Goal: Book appointment/travel/reservation

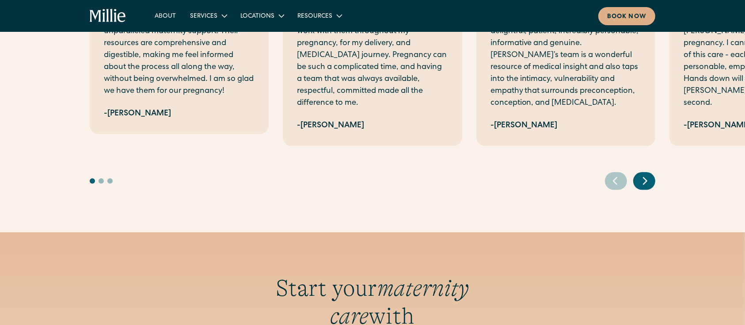
click at [104, 11] on icon "home" at bounding box center [108, 16] width 37 height 14
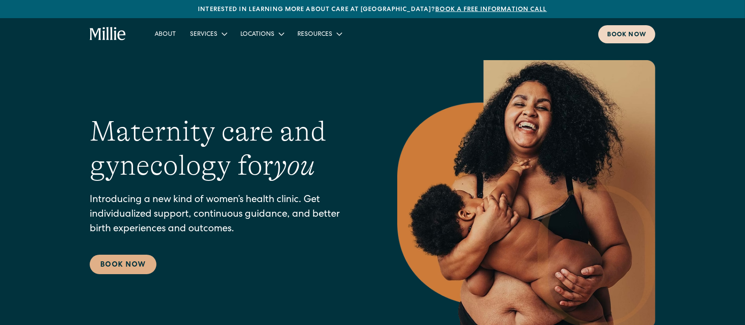
click at [617, 36] on div "Book now" at bounding box center [626, 34] width 39 height 9
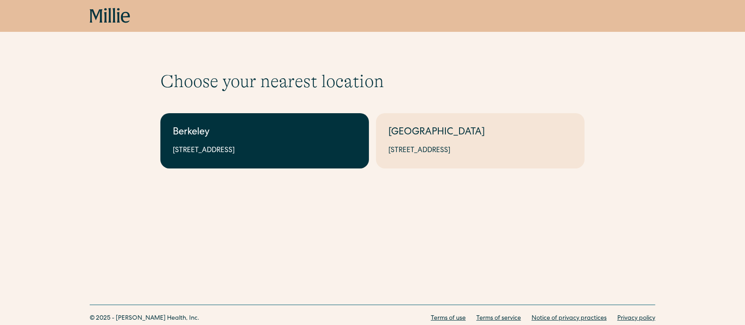
click at [251, 151] on div "2999 Regent St, Suite 524, Berkeley, CA 94705" at bounding box center [265, 150] width 184 height 11
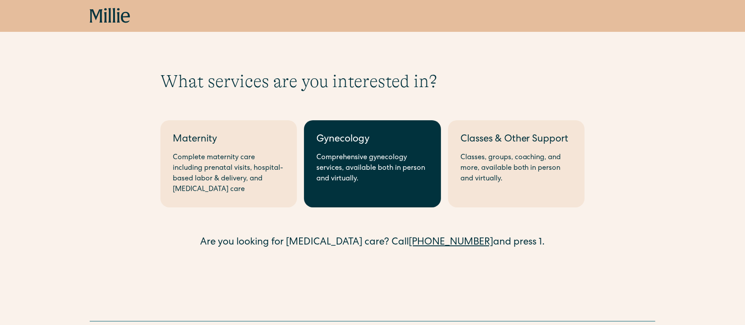
click at [354, 160] on div "Comprehensive gynecology services, available both in person and virtually." at bounding box center [372, 168] width 112 height 32
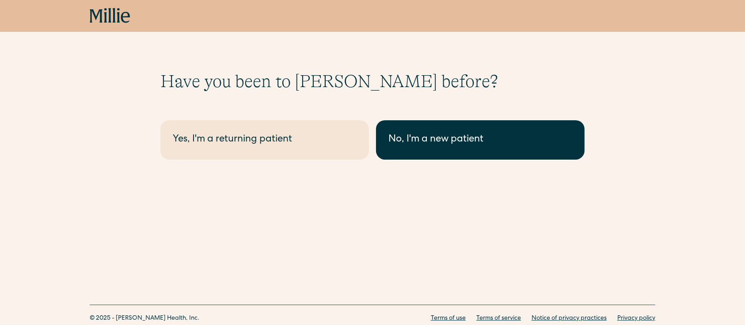
click at [438, 134] on div "No, I'm a new patient" at bounding box center [480, 140] width 184 height 15
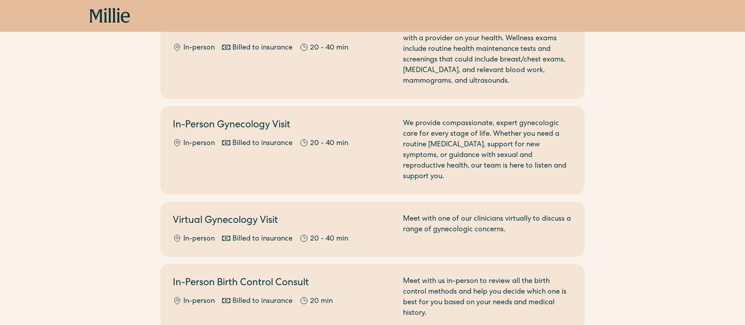
scroll to position [115, 0]
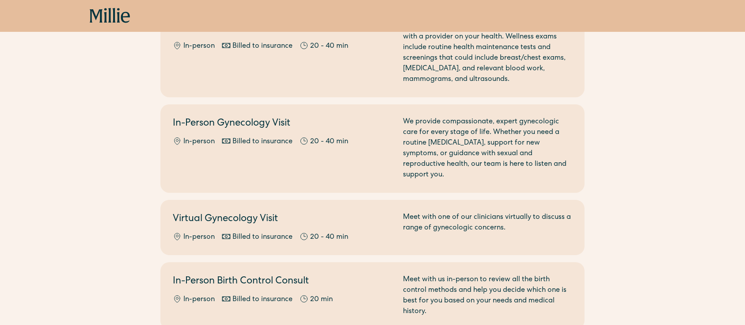
click at [106, 20] on icon at bounding box center [105, 15] width 3 height 15
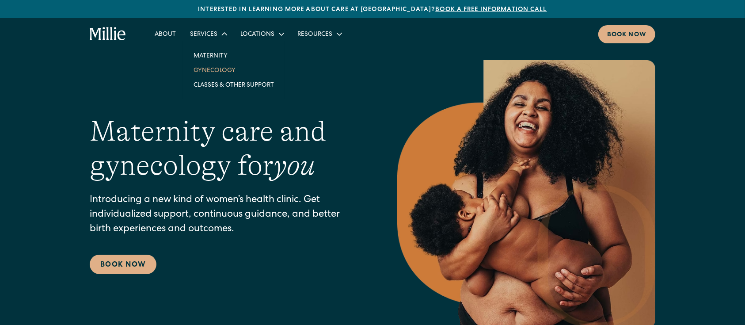
click at [213, 65] on link "Gynecology" at bounding box center [233, 70] width 95 height 15
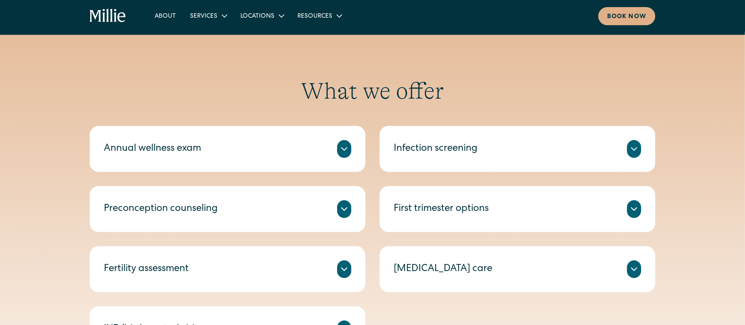
scroll to position [379, 0]
